Goal: Task Accomplishment & Management: Complete application form

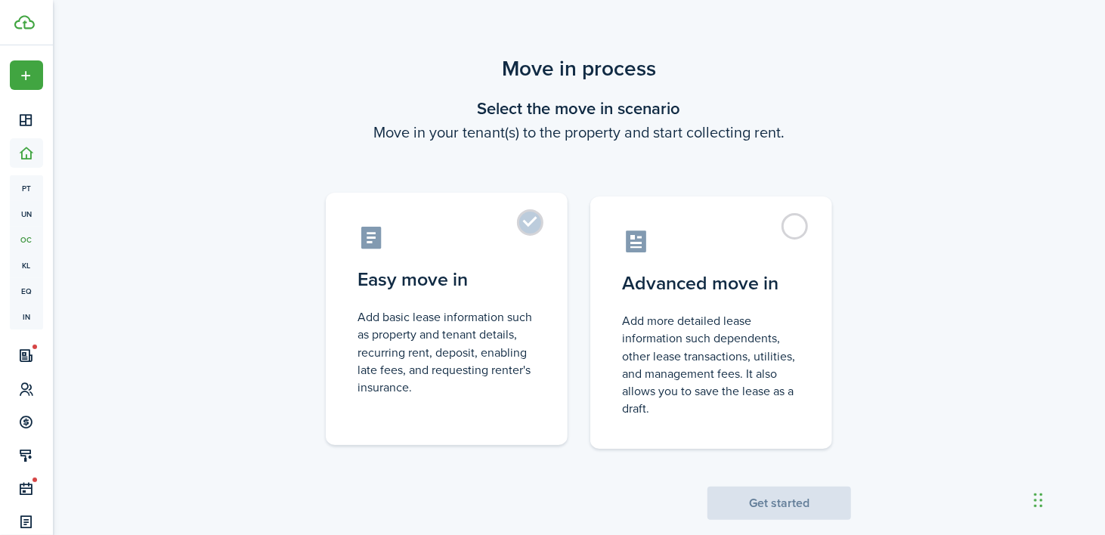
click at [531, 212] on label "Easy move in Add basic lease information such as property and tenant details, r…" at bounding box center [447, 319] width 242 height 252
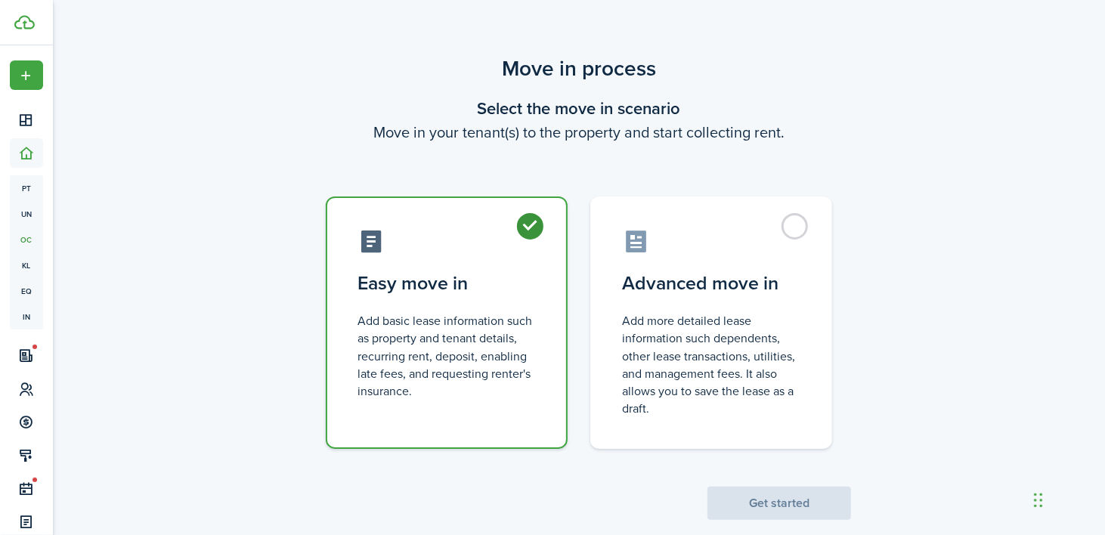
radio input "true"
click at [754, 495] on button "Get started" at bounding box center [779, 503] width 144 height 33
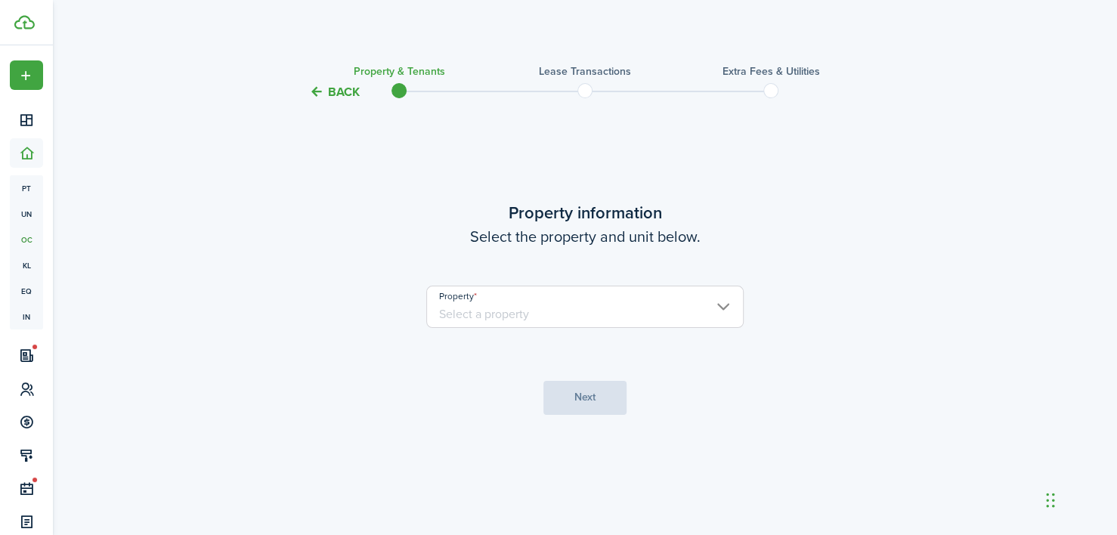
click at [700, 310] on input "Property" at bounding box center [584, 307] width 317 height 42
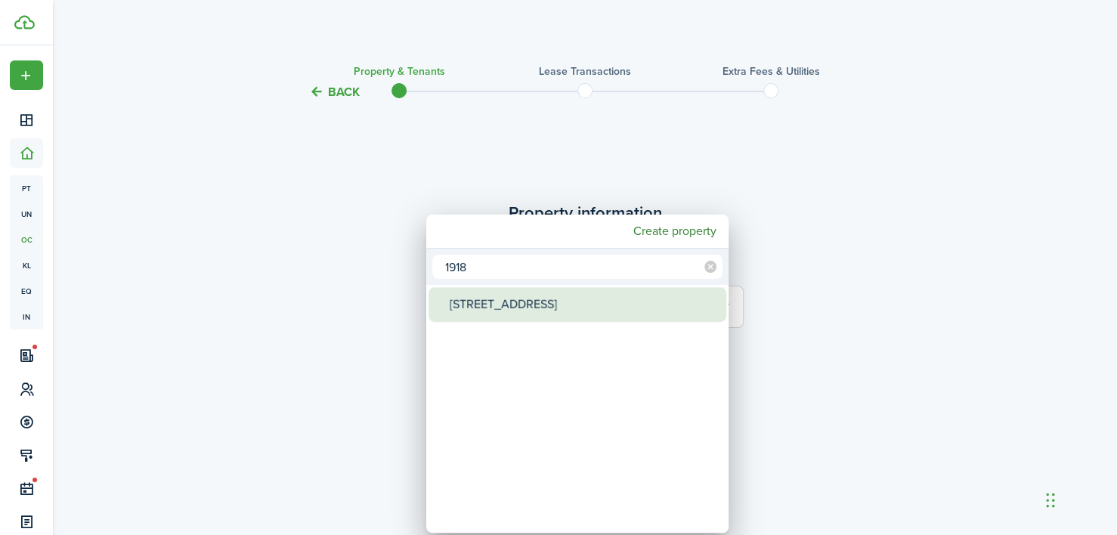
type input "1918"
click at [558, 312] on div "[STREET_ADDRESS]" at bounding box center [584, 304] width 268 height 35
type input "[STREET_ADDRESS]"
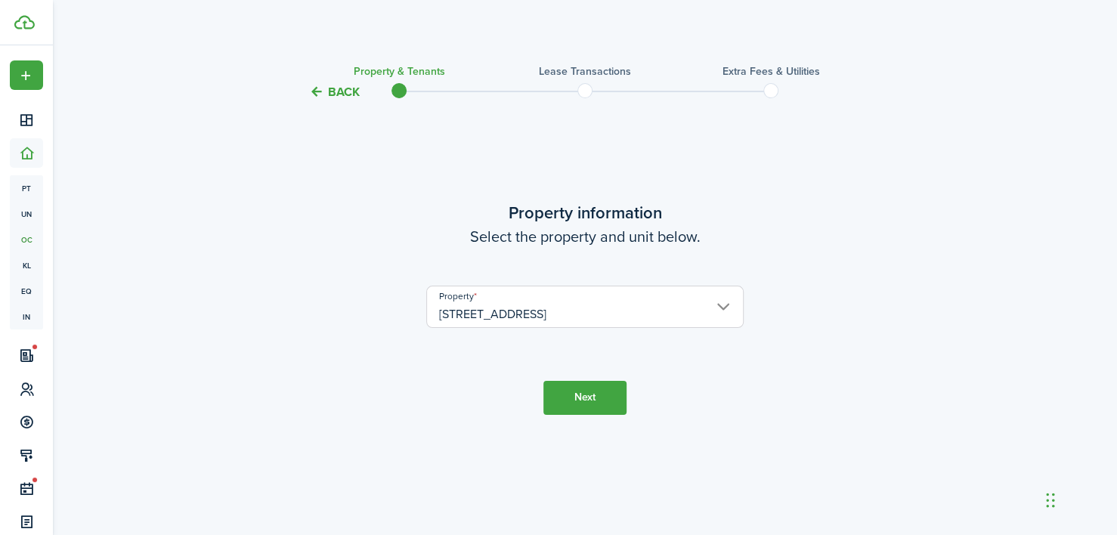
click at [574, 393] on button "Next" at bounding box center [584, 398] width 83 height 34
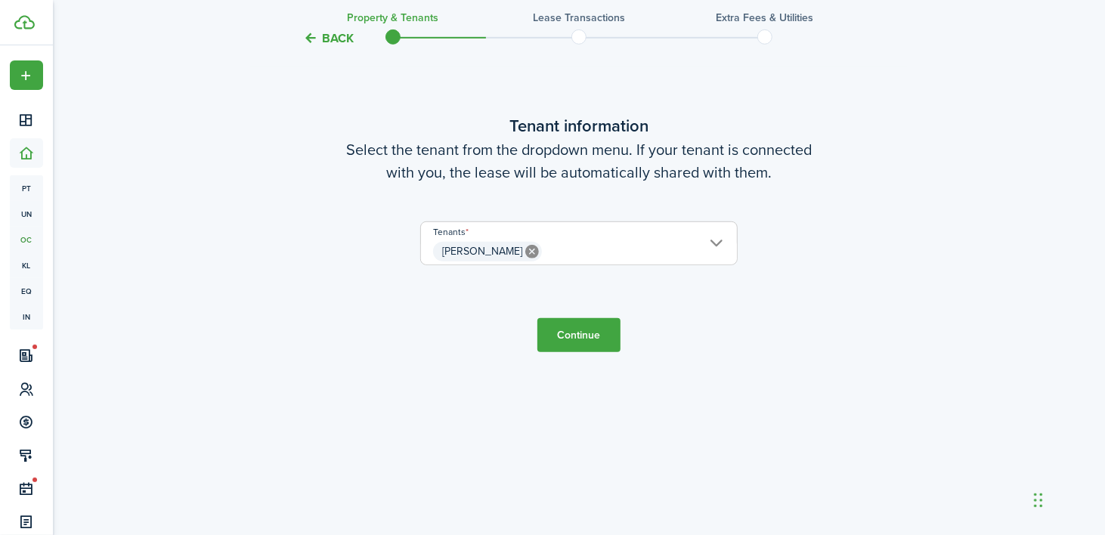
scroll to position [534, 0]
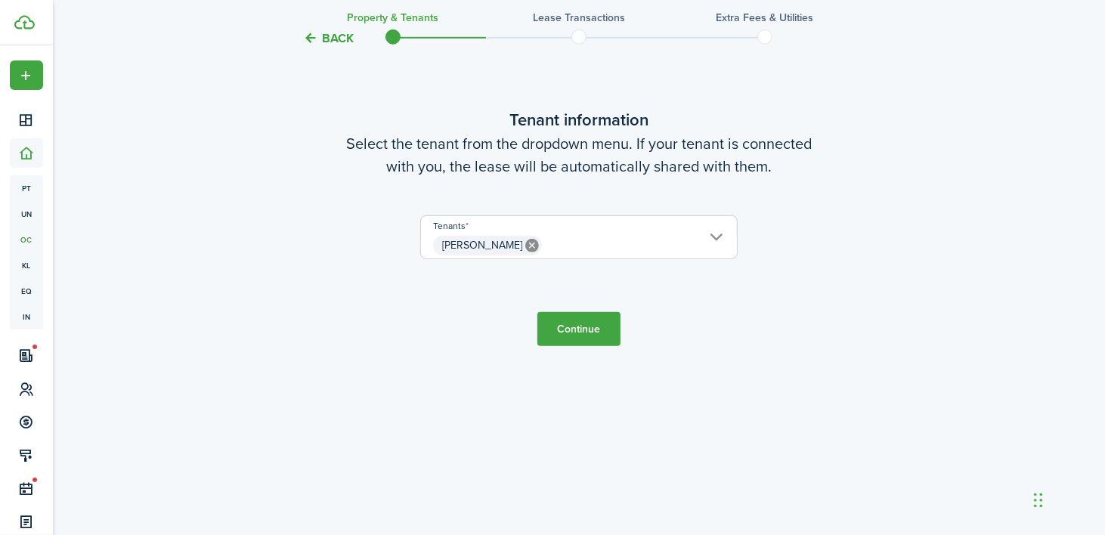
click at [604, 330] on button "Continue" at bounding box center [578, 329] width 83 height 34
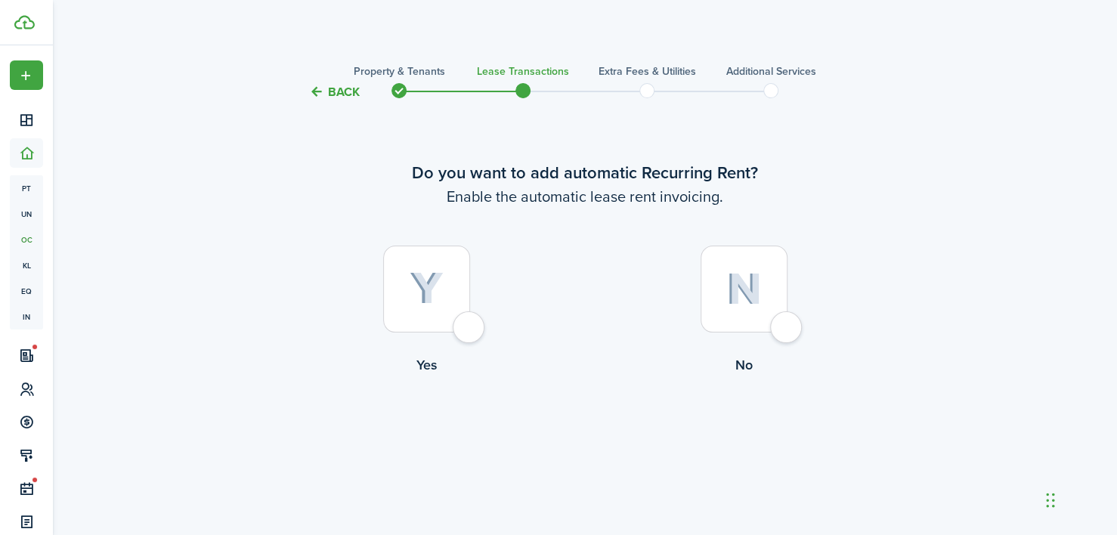
click at [453, 330] on div at bounding box center [426, 289] width 87 height 87
radio input "true"
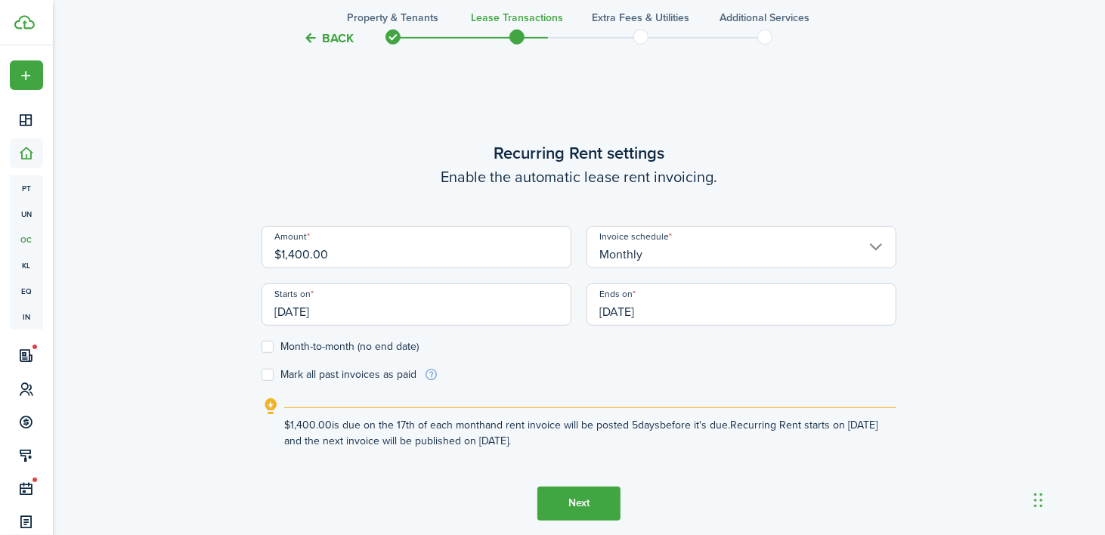
scroll to position [433, 0]
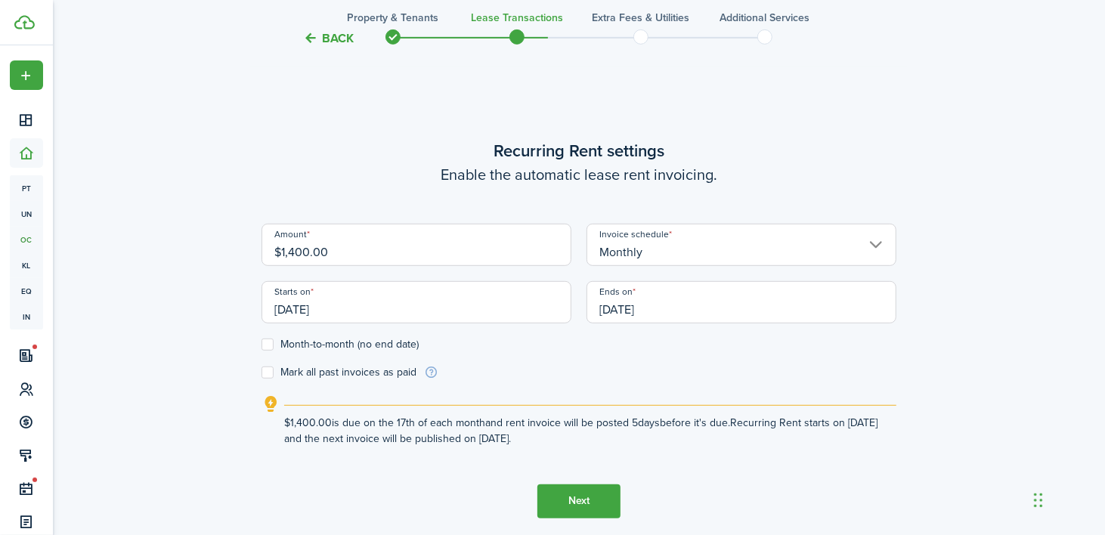
click at [665, 304] on input "[DATE]" at bounding box center [741, 302] width 310 height 42
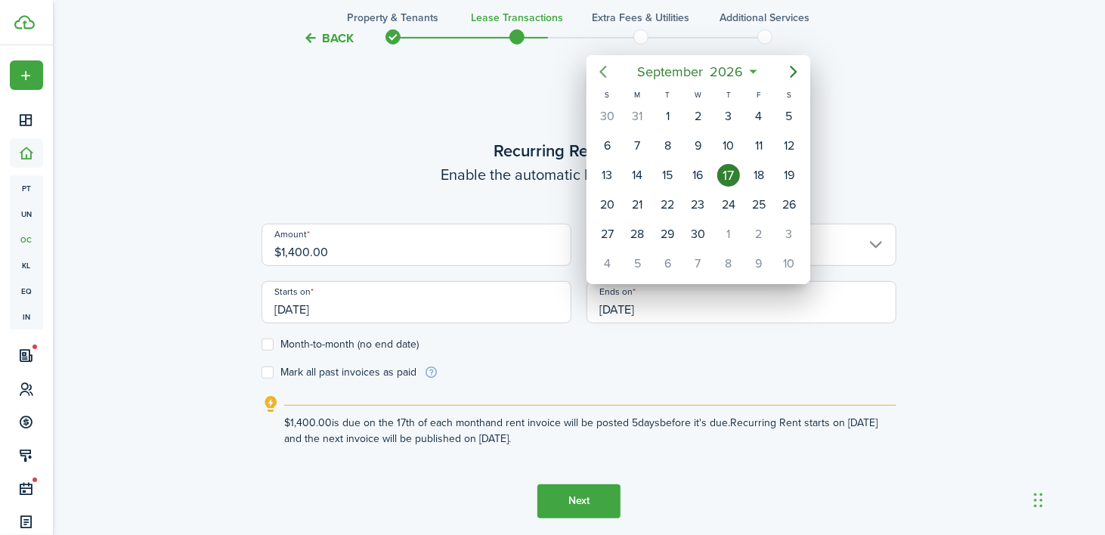
click at [605, 69] on icon "Previous page" at bounding box center [603, 72] width 18 height 18
click at [639, 252] on div "31" at bounding box center [637, 263] width 23 height 23
type input "[DATE]"
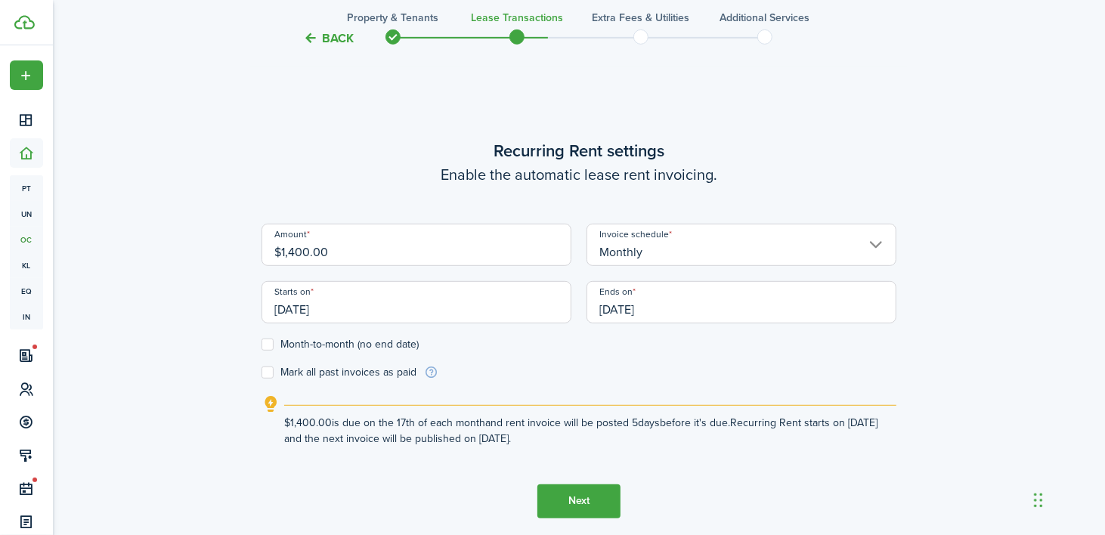
click at [614, 382] on lease-wizard-rent-recurring "Recurring Rent settings Enable the automatic lease rent invoicing. Amount $1,40…" at bounding box center [578, 292] width 635 height 308
click at [326, 309] on input "[DATE]" at bounding box center [416, 302] width 310 height 42
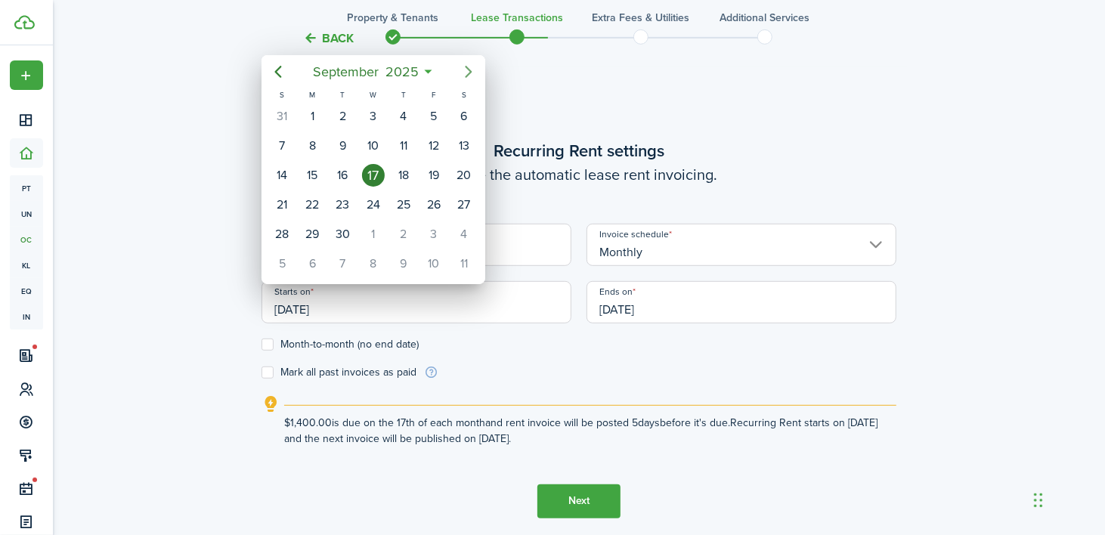
click at [466, 67] on icon "Next page" at bounding box center [469, 72] width 7 height 12
click at [373, 111] on div "1" at bounding box center [373, 116] width 23 height 23
type input "[DATE]"
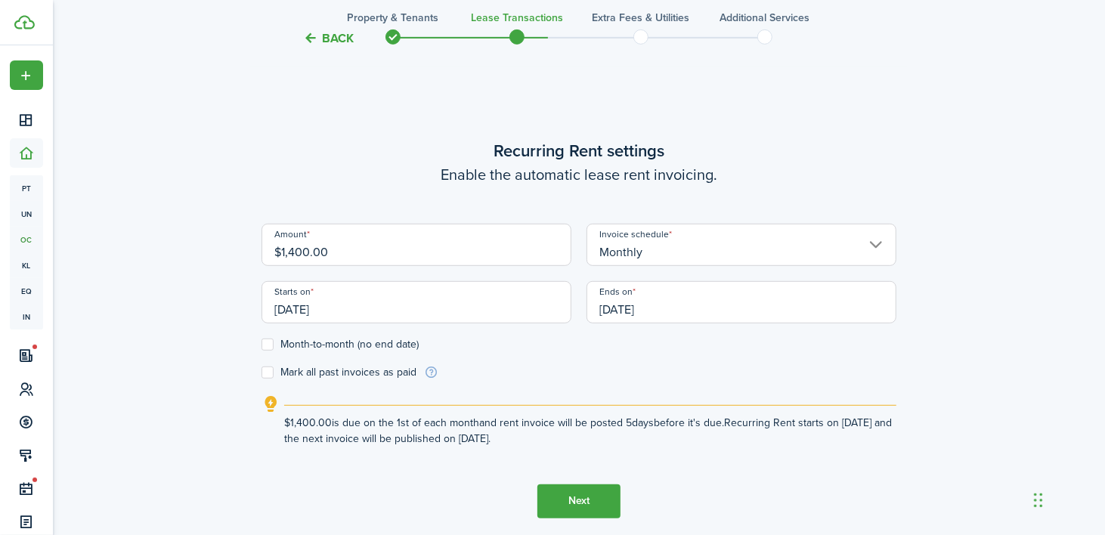
click at [584, 498] on button "Next" at bounding box center [578, 501] width 83 height 34
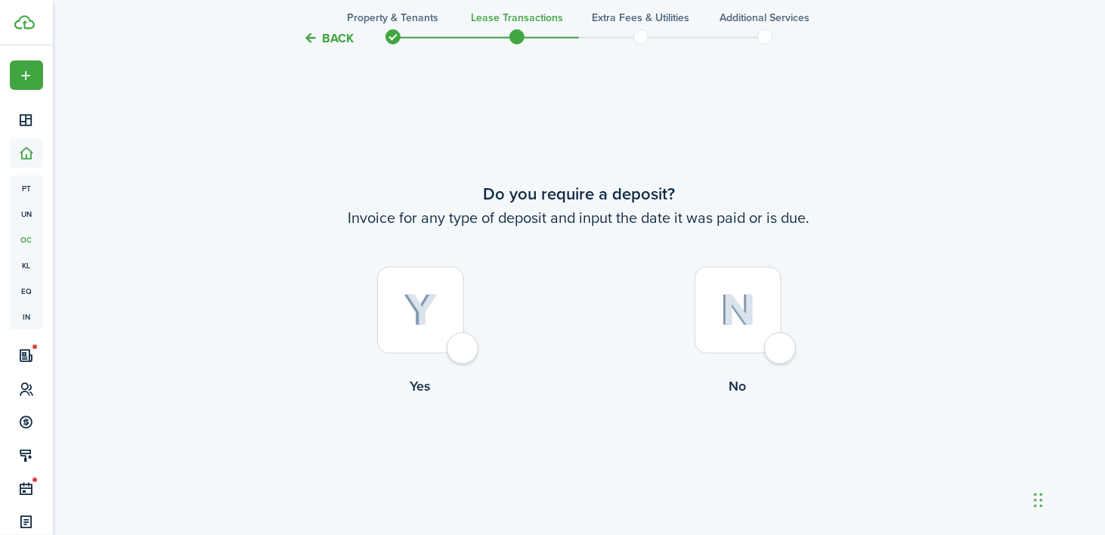
scroll to position [968, 0]
click at [463, 347] on div at bounding box center [420, 309] width 87 height 87
radio input "true"
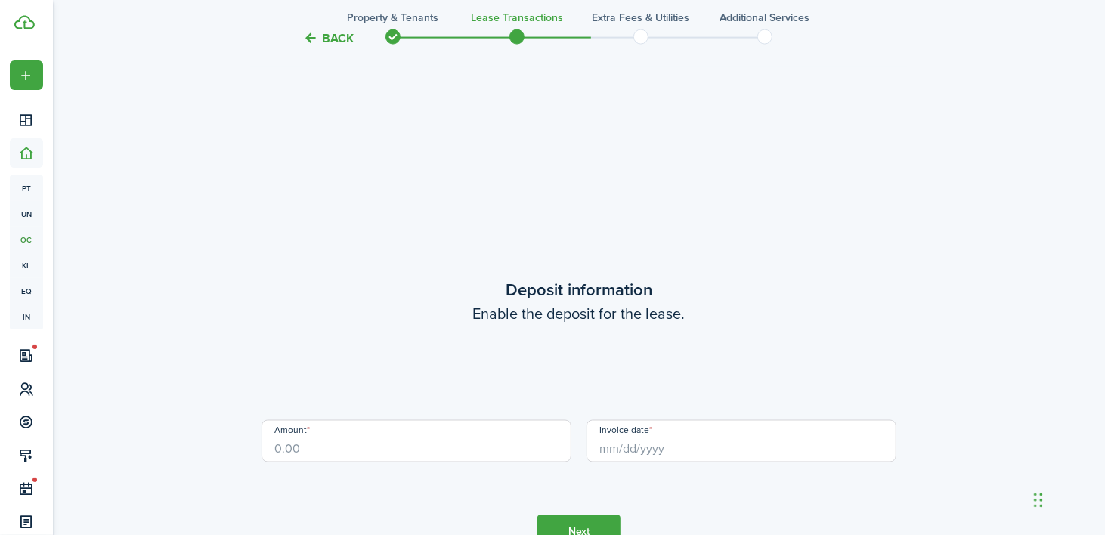
scroll to position [1503, 0]
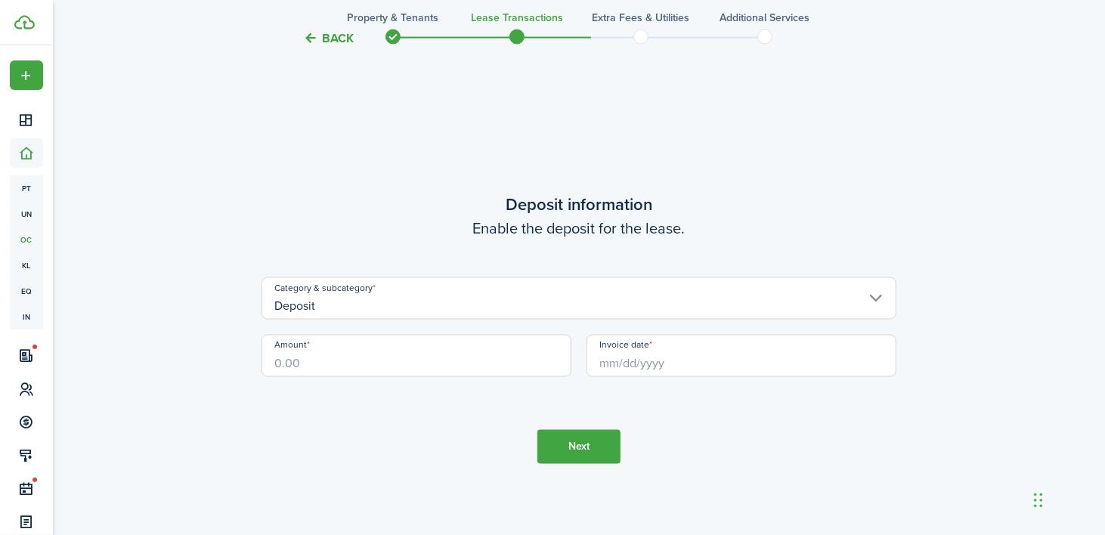
click at [448, 362] on input "Amount" at bounding box center [416, 356] width 310 height 42
click at [685, 360] on input "Invoice date" at bounding box center [741, 356] width 310 height 42
type input "$1,400.00"
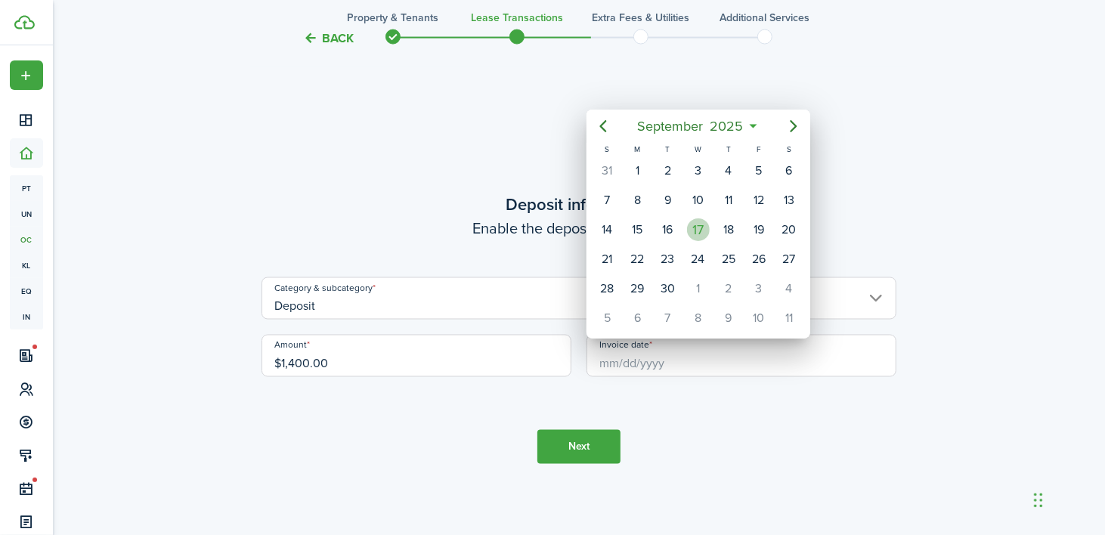
click at [698, 218] on div "17" at bounding box center [698, 229] width 23 height 23
type input "[DATE]"
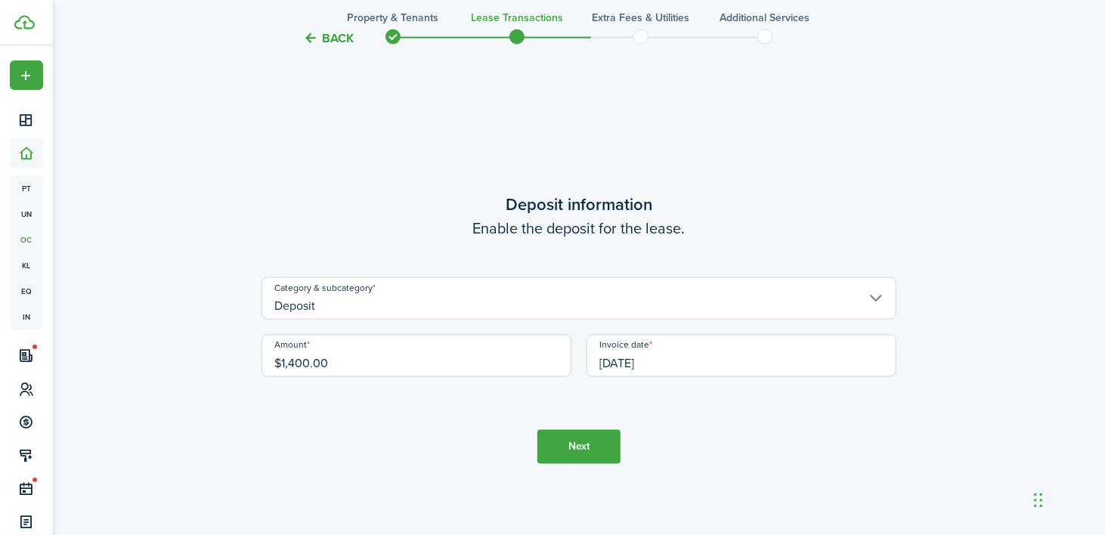
click at [593, 444] on button "Next" at bounding box center [578, 447] width 83 height 34
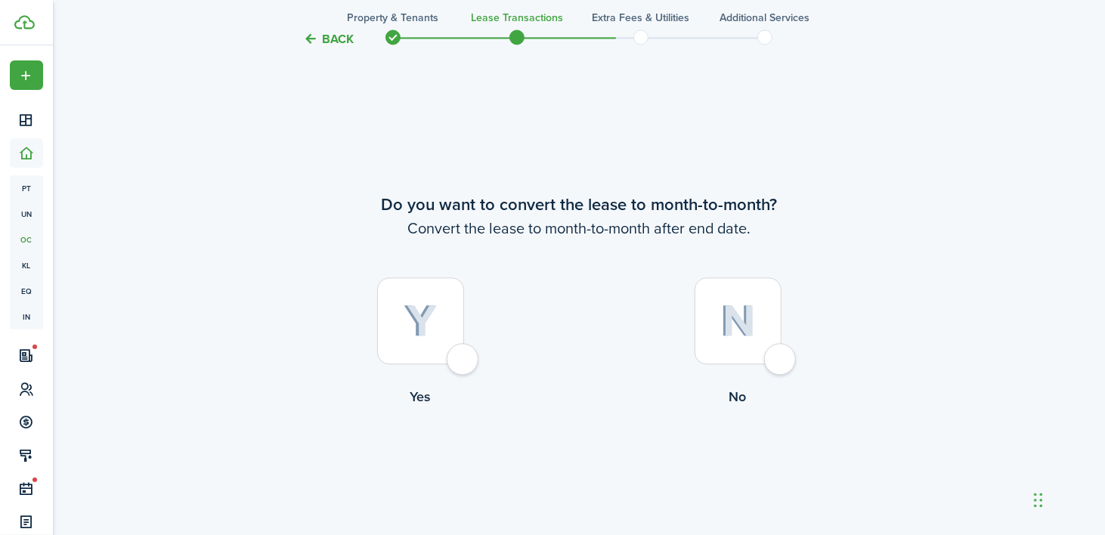
scroll to position [2038, 0]
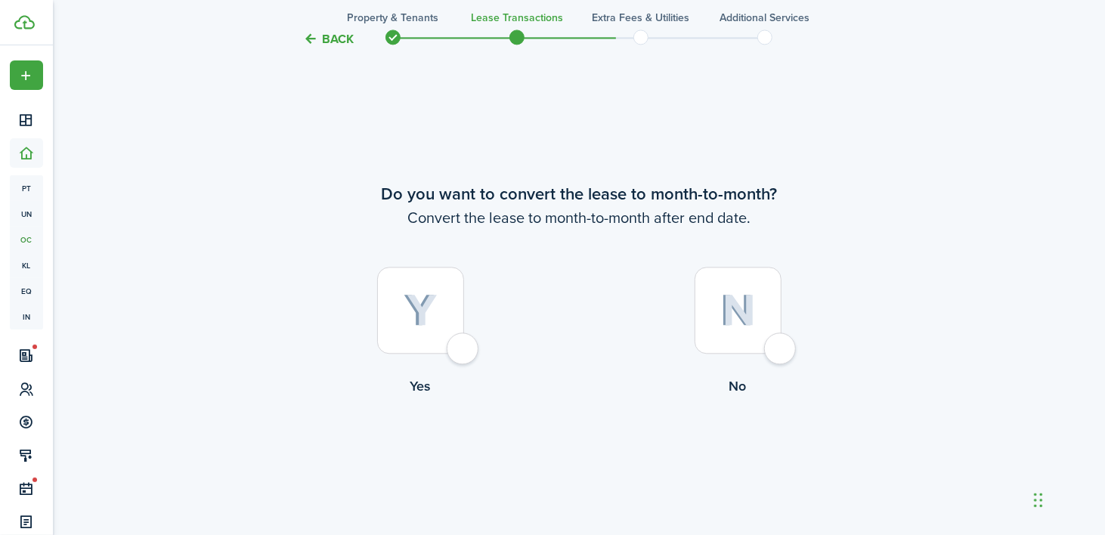
click at [775, 343] on div at bounding box center [738, 310] width 87 height 87
radio input "true"
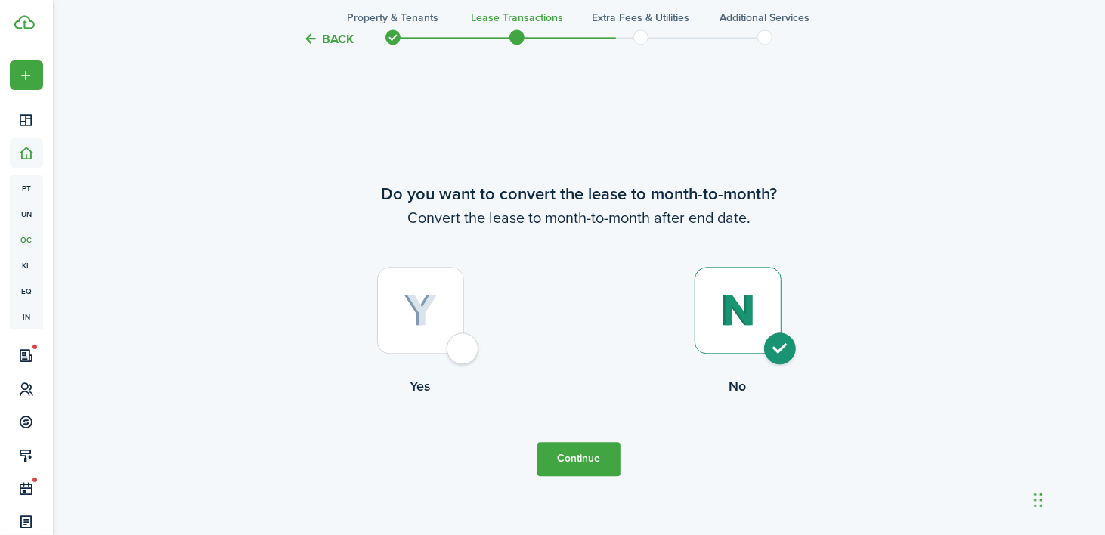
click at [574, 454] on button "Continue" at bounding box center [578, 459] width 83 height 34
click at [563, 456] on button "Continue" at bounding box center [578, 459] width 83 height 34
click at [586, 456] on button "Continue" at bounding box center [578, 459] width 83 height 34
click at [586, 463] on button "Continue" at bounding box center [578, 459] width 83 height 34
click at [568, 443] on button "Continue" at bounding box center [578, 459] width 83 height 34
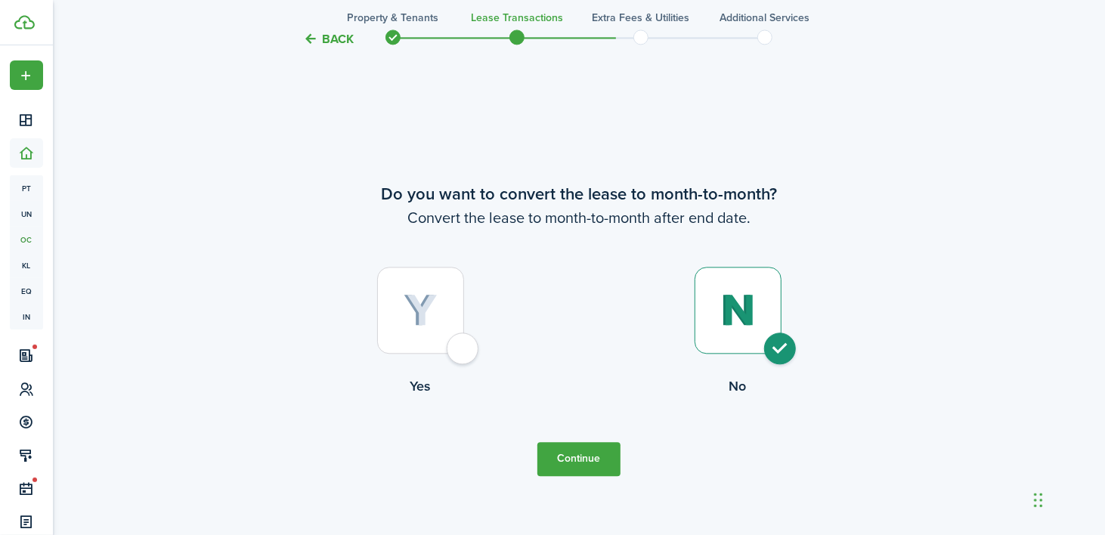
click at [575, 454] on button "Continue" at bounding box center [578, 459] width 83 height 34
click at [575, 451] on button "Continue" at bounding box center [578, 459] width 83 height 34
click at [574, 450] on button "Continue" at bounding box center [578, 459] width 83 height 34
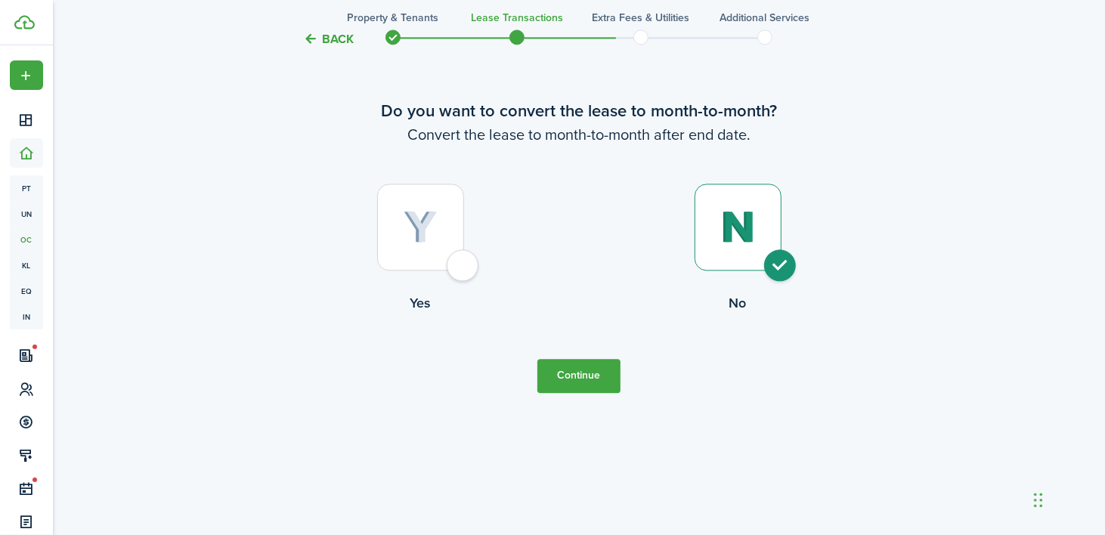
scroll to position [2139, 0]
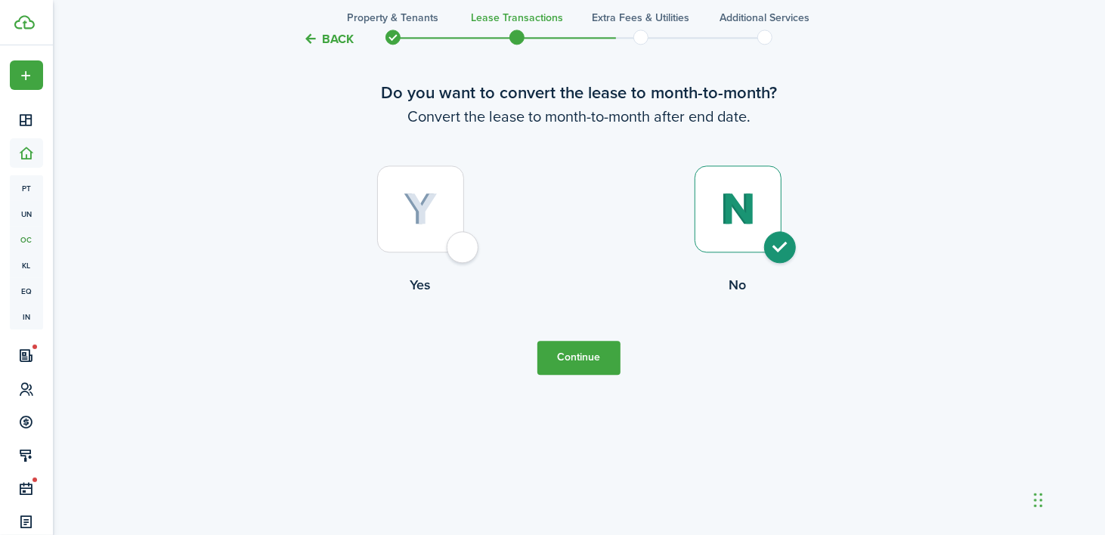
click at [576, 347] on button "Continue" at bounding box center [578, 358] width 83 height 34
click at [577, 347] on button "Continue" at bounding box center [578, 358] width 83 height 34
click at [579, 347] on button "Continue" at bounding box center [578, 358] width 83 height 34
click at [577, 351] on button "Continue" at bounding box center [578, 358] width 83 height 34
click at [575, 349] on button "Continue" at bounding box center [578, 358] width 83 height 34
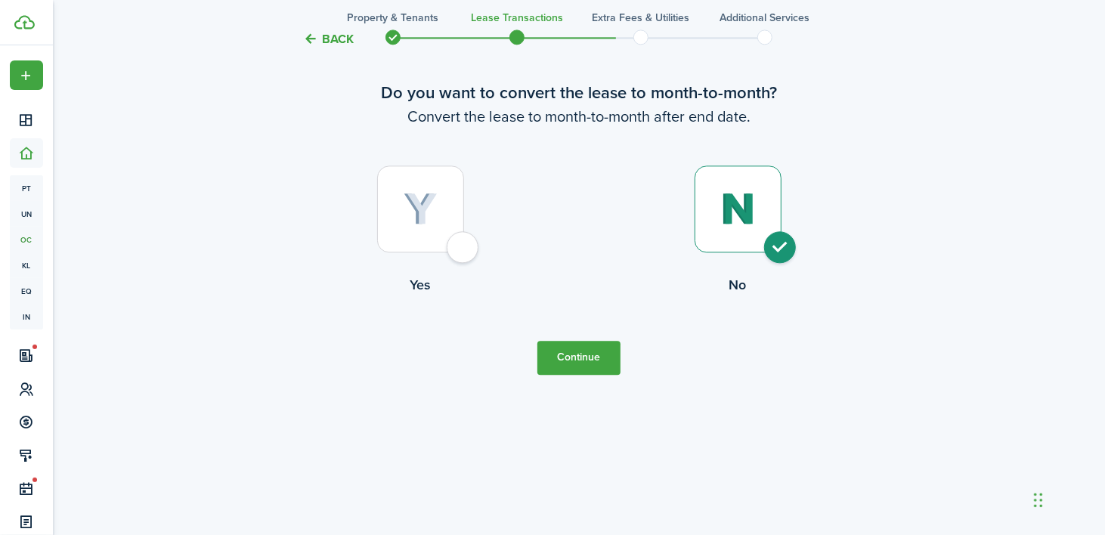
click at [574, 351] on button "Continue" at bounding box center [578, 358] width 83 height 34
drag, startPoint x: 574, startPoint y: 351, endPoint x: 567, endPoint y: 387, distance: 36.2
click at [567, 387] on tc-wizard-step "Do you want to convert the lease to month-to-month? Convert the lease to month-…" at bounding box center [578, 227] width 635 height 535
click at [451, 240] on div at bounding box center [420, 209] width 87 height 87
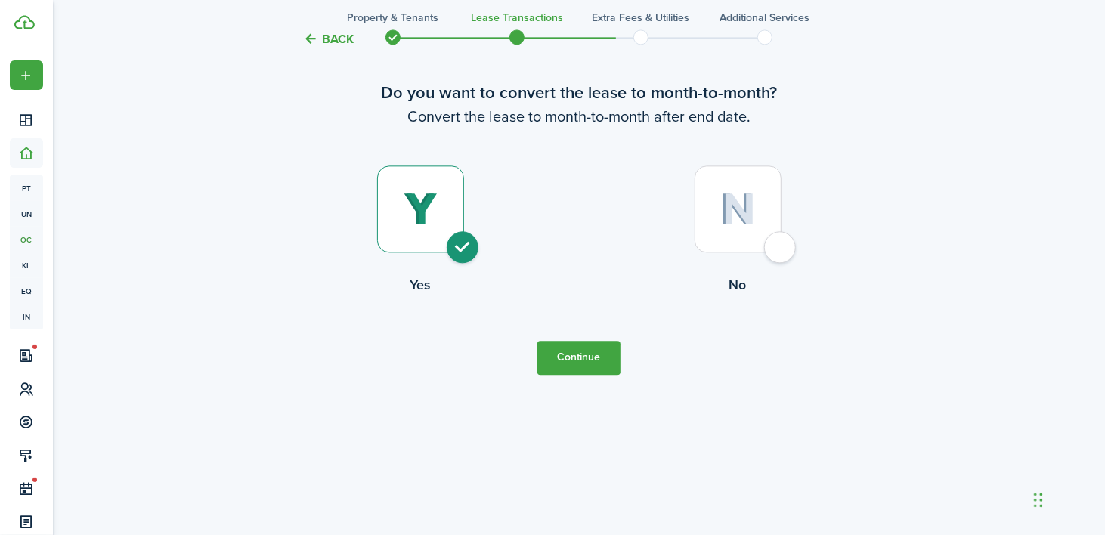
click at [781, 245] on div at bounding box center [738, 209] width 87 height 87
radio input "false"
radio input "true"
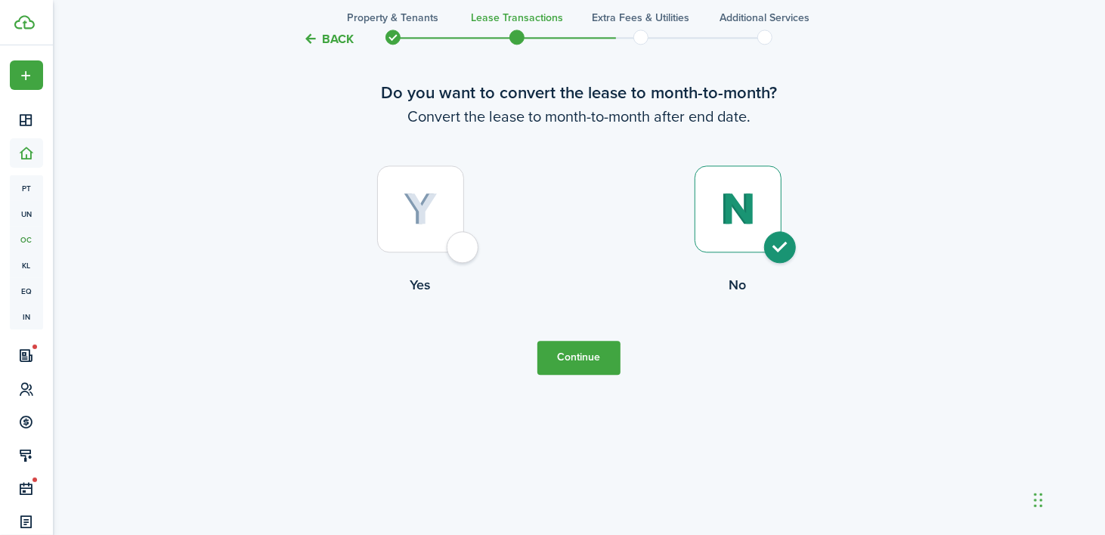
click at [575, 352] on button "Continue" at bounding box center [578, 358] width 83 height 34
click at [576, 352] on button "Continue" at bounding box center [578, 358] width 83 height 34
click at [577, 352] on button "Continue" at bounding box center [578, 358] width 83 height 34
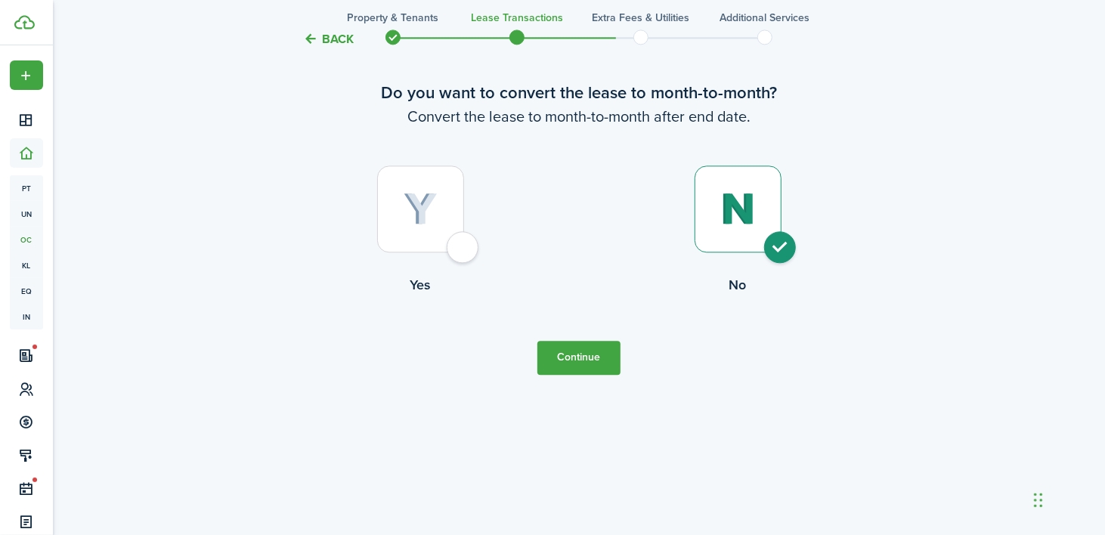
click at [579, 349] on button "Continue" at bounding box center [578, 358] width 83 height 34
click at [579, 347] on button "Continue" at bounding box center [578, 358] width 83 height 34
click at [577, 345] on button "Continue" at bounding box center [578, 358] width 83 height 34
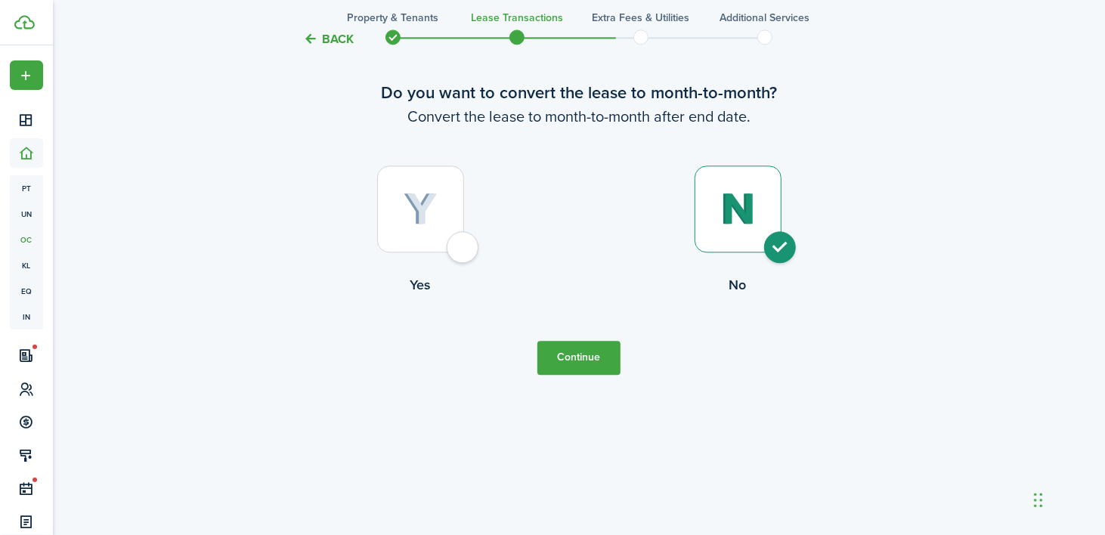
click at [589, 352] on button "Continue" at bounding box center [578, 358] width 83 height 34
click at [589, 350] on button "Continue" at bounding box center [578, 358] width 83 height 34
click at [592, 348] on button "Continue" at bounding box center [578, 358] width 83 height 34
click at [593, 348] on button "Continue" at bounding box center [578, 358] width 83 height 34
click at [593, 345] on button "Continue" at bounding box center [578, 358] width 83 height 34
